Goal: Task Accomplishment & Management: Manage account settings

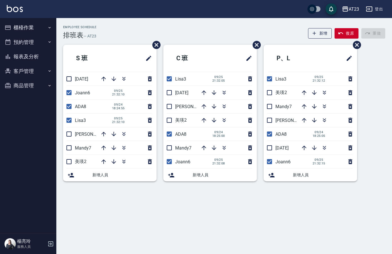
click at [67, 10] on div "AT23 登出" at bounding box center [196, 9] width 392 height 18
click at [29, 24] on button "櫃檯作業" at bounding box center [28, 27] width 52 height 15
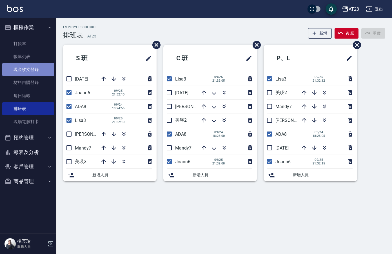
click at [33, 69] on link "現金收支登錄" at bounding box center [28, 69] width 52 height 13
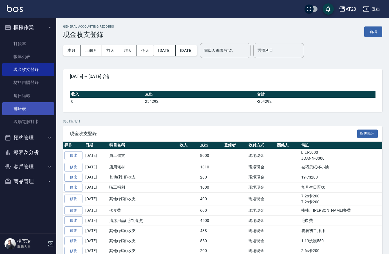
click at [26, 109] on link "排班表" at bounding box center [28, 108] width 52 height 13
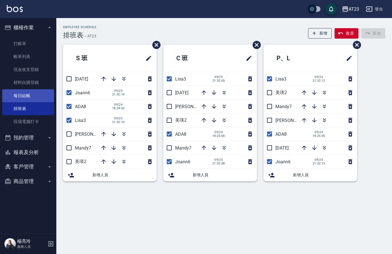
click at [34, 95] on link "每日結帳" at bounding box center [28, 95] width 52 height 13
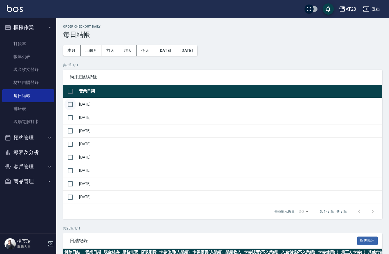
click at [73, 104] on input "checkbox" at bounding box center [71, 105] width 12 height 12
checkbox input "true"
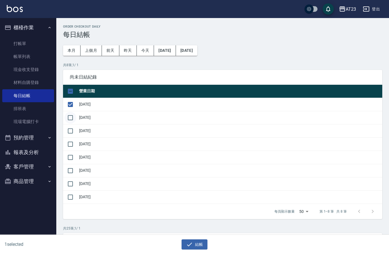
click at [76, 118] on input "checkbox" at bounding box center [71, 118] width 12 height 12
checkbox input "true"
drag, startPoint x: 71, startPoint y: 132, endPoint x: 72, endPoint y: 143, distance: 10.7
click at [71, 133] on input "checkbox" at bounding box center [71, 131] width 12 height 12
checkbox input "true"
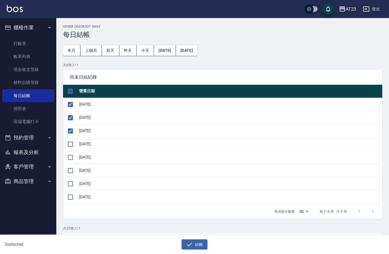
drag, startPoint x: 72, startPoint y: 143, endPoint x: 70, endPoint y: 149, distance: 6.7
click at [71, 146] on input "checkbox" at bounding box center [71, 144] width 12 height 12
checkbox input "true"
click at [69, 156] on input "checkbox" at bounding box center [71, 158] width 12 height 12
checkbox input "true"
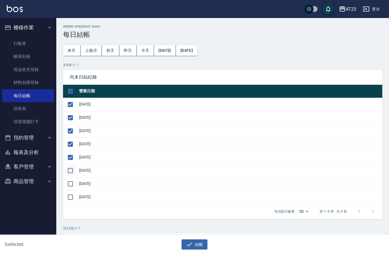
click at [70, 167] on input "checkbox" at bounding box center [71, 171] width 12 height 12
checkbox input "true"
click at [71, 183] on input "checkbox" at bounding box center [71, 184] width 12 height 12
checkbox input "true"
click at [194, 244] on button "結帳" at bounding box center [195, 245] width 26 height 10
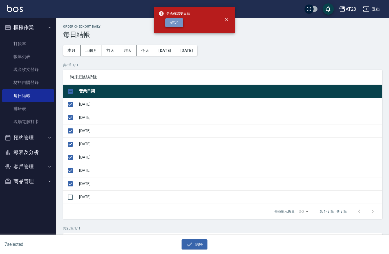
click at [174, 23] on button "確定" at bounding box center [174, 22] width 18 height 9
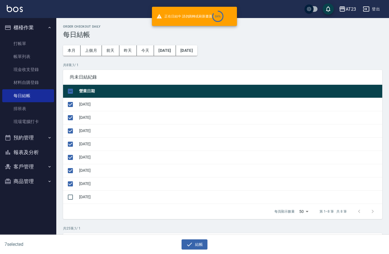
checkbox input "false"
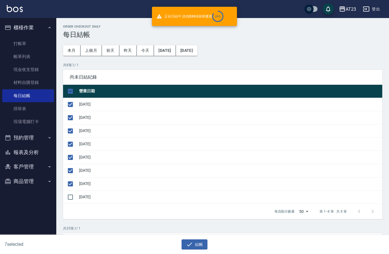
checkbox input "false"
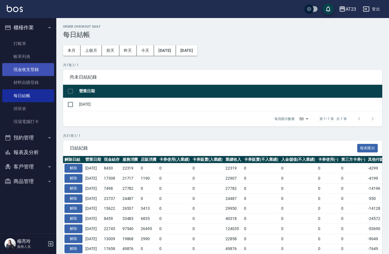
click at [29, 66] on link "現金收支登錄" at bounding box center [28, 69] width 52 height 13
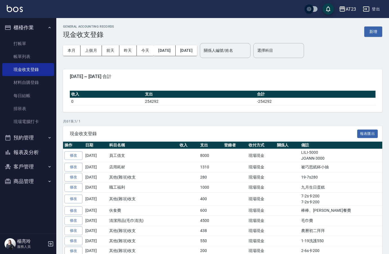
click at [372, 33] on button "新增" at bounding box center [374, 31] width 18 height 10
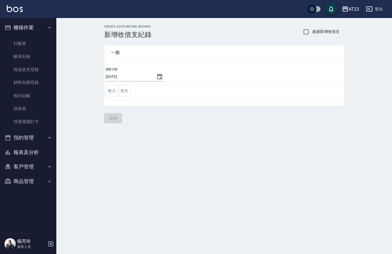
drag, startPoint x: 150, startPoint y: 78, endPoint x: 155, endPoint y: 76, distance: 4.5
click at [152, 77] on div "2025/09/26" at bounding box center [134, 76] width 57 height 9
click at [156, 76] on icon "Choose date, selected date is 2025-09-26" at bounding box center [159, 77] width 7 height 7
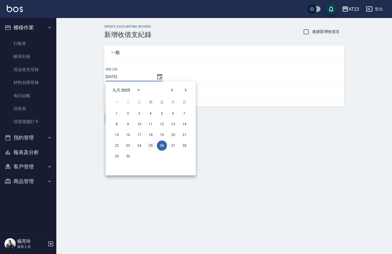
click at [147, 144] on button "25" at bounding box center [151, 146] width 10 height 10
type input "2025/09/25"
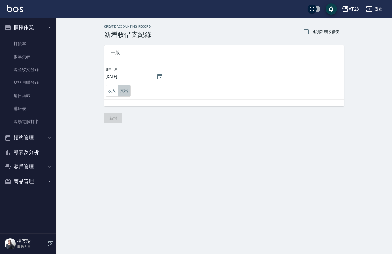
click at [124, 88] on button "支出" at bounding box center [124, 91] width 13 height 12
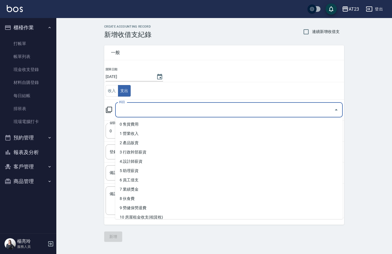
click at [127, 108] on input "科目" at bounding box center [225, 110] width 214 height 10
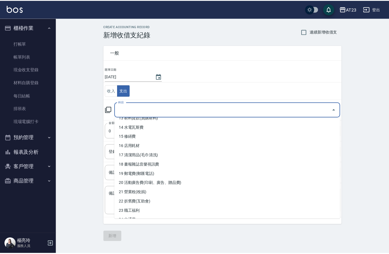
scroll to position [141, 0]
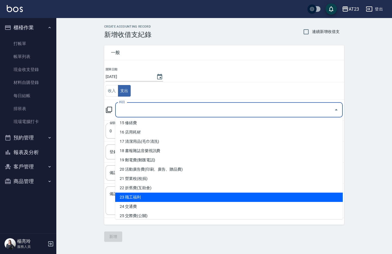
click at [233, 201] on li "23 職工福利" at bounding box center [229, 197] width 228 height 9
type input "23 職工福利"
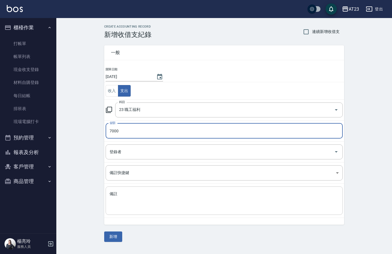
type input "7000"
click at [209, 212] on div "x 備註" at bounding box center [224, 201] width 237 height 28
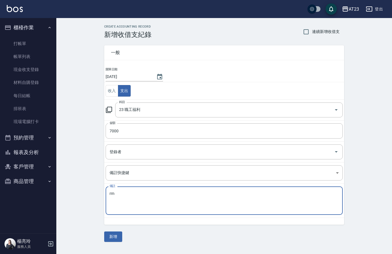
type textarea "r"
type textarea "聚餐"
click at [114, 236] on button "新增" at bounding box center [113, 237] width 18 height 10
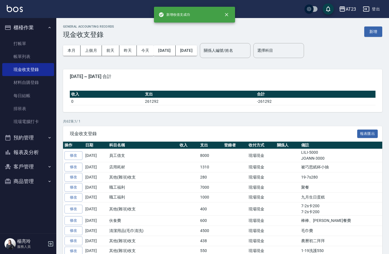
click at [25, 152] on button "報表及分析" at bounding box center [28, 152] width 52 height 15
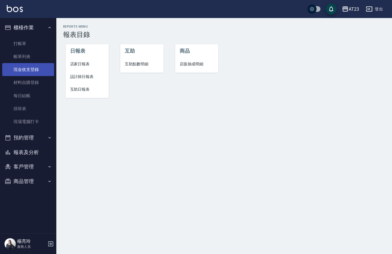
click at [37, 70] on link "現金收支登錄" at bounding box center [28, 69] width 52 height 13
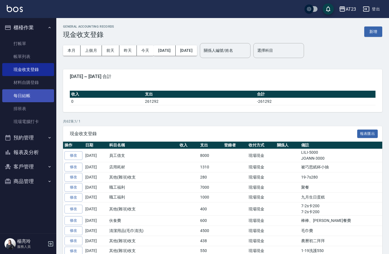
click at [26, 94] on link "每日結帳" at bounding box center [28, 95] width 52 height 13
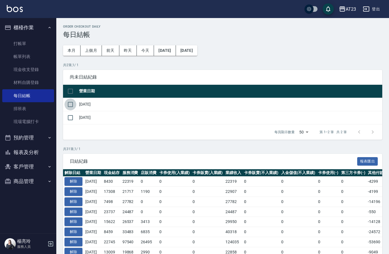
drag, startPoint x: 73, startPoint y: 104, endPoint x: 77, endPoint y: 111, distance: 7.9
click at [73, 105] on input "checkbox" at bounding box center [71, 105] width 12 height 12
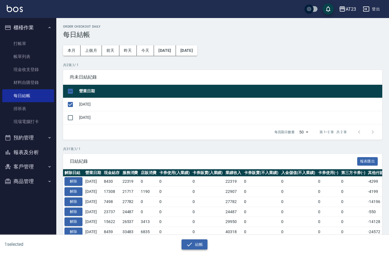
click at [196, 246] on button "結帳" at bounding box center [195, 245] width 26 height 10
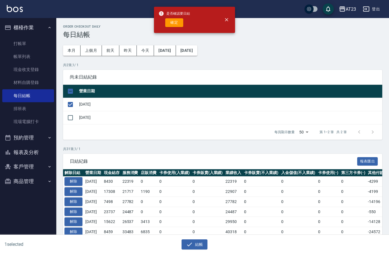
click at [176, 28] on div "是否確認要日結 確定" at bounding box center [175, 19] width 32 height 23
click at [176, 25] on button "確定" at bounding box center [174, 22] width 18 height 9
checkbox input "false"
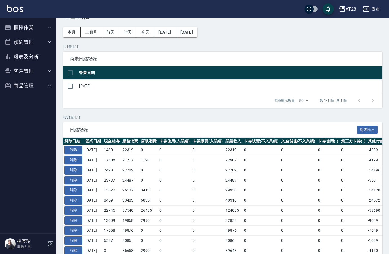
scroll to position [28, 0]
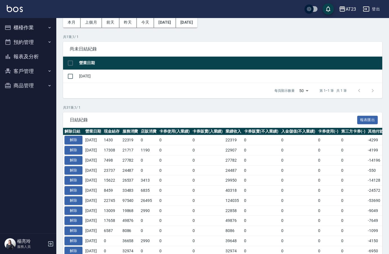
click at [28, 30] on button "櫃檯作業" at bounding box center [28, 27] width 52 height 15
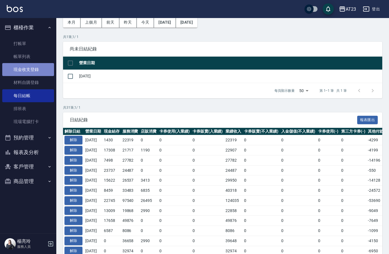
click at [33, 69] on link "現金收支登錄" at bounding box center [28, 69] width 52 height 13
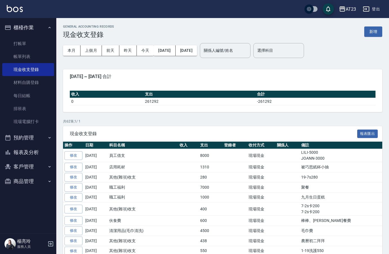
click at [371, 34] on button "新增" at bounding box center [374, 31] width 18 height 10
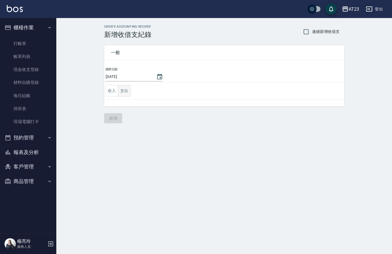
click at [121, 92] on button "支出" at bounding box center [124, 91] width 13 height 12
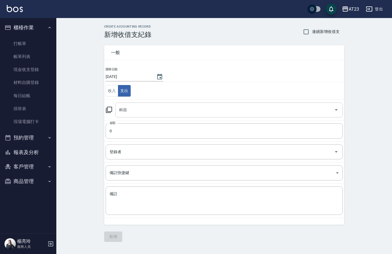
click at [147, 105] on div "科目" at bounding box center [229, 110] width 228 height 15
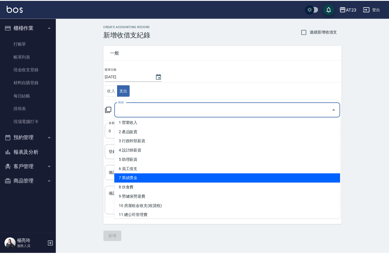
scroll to position [28, 0]
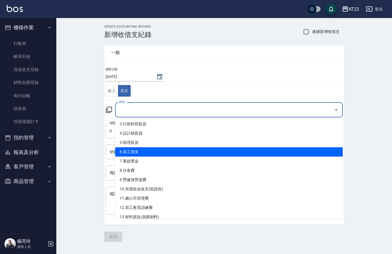
click at [222, 152] on li "6 員工借支" at bounding box center [229, 151] width 228 height 9
type input "6 員工借支"
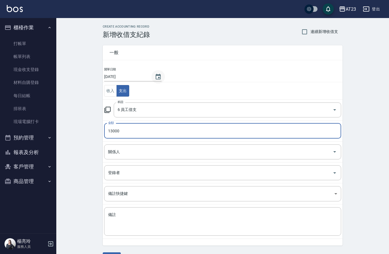
type input "13000"
click at [156, 74] on icon "Choose date, selected date is 2025-09-26" at bounding box center [158, 77] width 7 height 7
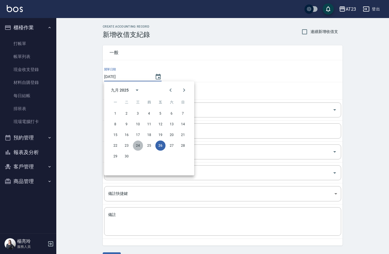
click at [138, 145] on button "24" at bounding box center [138, 146] width 10 height 10
type input "[DATE]"
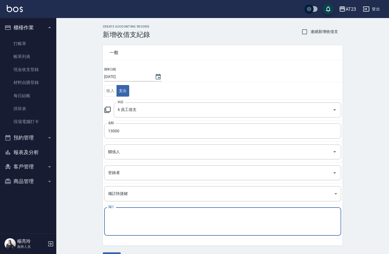
drag, startPoint x: 154, startPoint y: 220, endPoint x: 149, endPoint y: 217, distance: 5.9
click at [154, 220] on textarea "備註" at bounding box center [222, 221] width 229 height 19
type textarea "v"
type textarea "小妮借支1300"
click at [78, 226] on div "CREATE ACCOUNTING RECORD 新增收借支紀錄 連續新增收借支 一般 開單日期 2025/09/24 收入 支出 科目 6 員工借支 科目 …" at bounding box center [222, 144] width 333 height 252
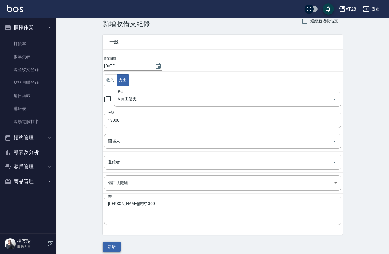
scroll to position [15, 0]
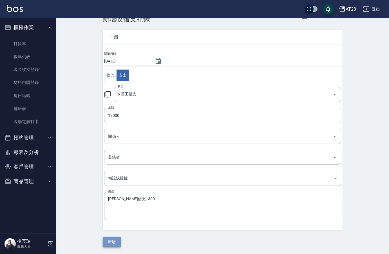
click at [113, 247] on button "新增" at bounding box center [112, 242] width 18 height 10
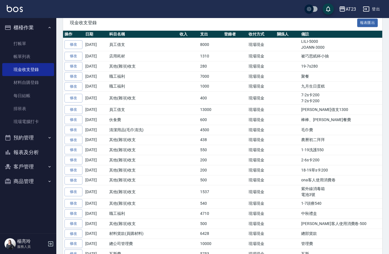
scroll to position [113, 0]
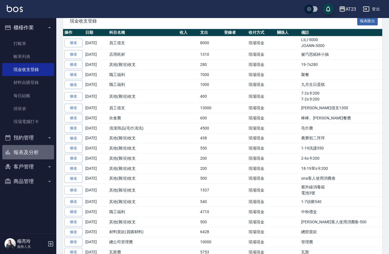
click at [22, 154] on button "報表及分析" at bounding box center [28, 152] width 52 height 15
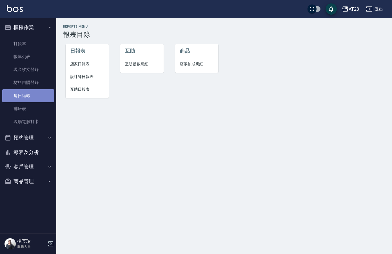
click at [24, 94] on link "每日結帳" at bounding box center [28, 95] width 52 height 13
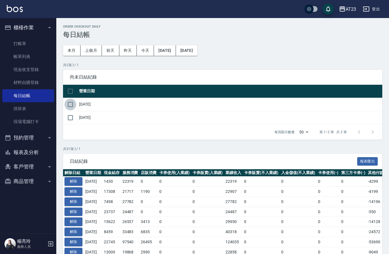
click at [71, 104] on input "checkbox" at bounding box center [71, 105] width 12 height 12
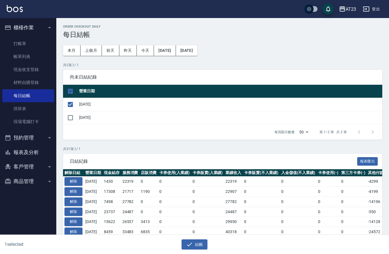
click at [202, 250] on div "1 selected 結帳" at bounding box center [194, 244] width 389 height 19
click at [202, 245] on button "結帳" at bounding box center [195, 245] width 26 height 10
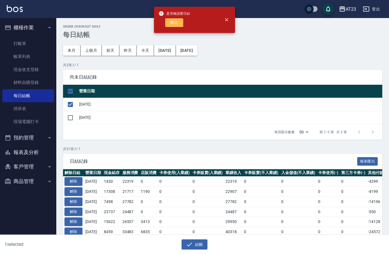
click at [175, 26] on button "確定" at bounding box center [174, 22] width 18 height 9
checkbox input "false"
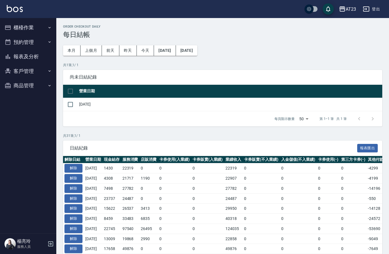
click at [25, 72] on button "客戶管理" at bounding box center [28, 71] width 52 height 15
click at [127, 99] on td "2025/09/26" at bounding box center [230, 104] width 305 height 13
click at [25, 28] on button "櫃檯作業" at bounding box center [28, 27] width 52 height 15
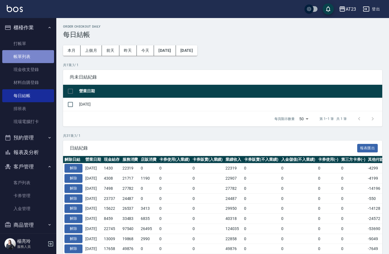
click at [29, 55] on link "帳單列表" at bounding box center [28, 56] width 52 height 13
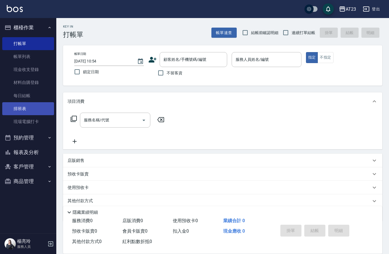
click at [30, 107] on link "排班表" at bounding box center [28, 108] width 52 height 13
